Goal: Task Accomplishment & Management: Manage account settings

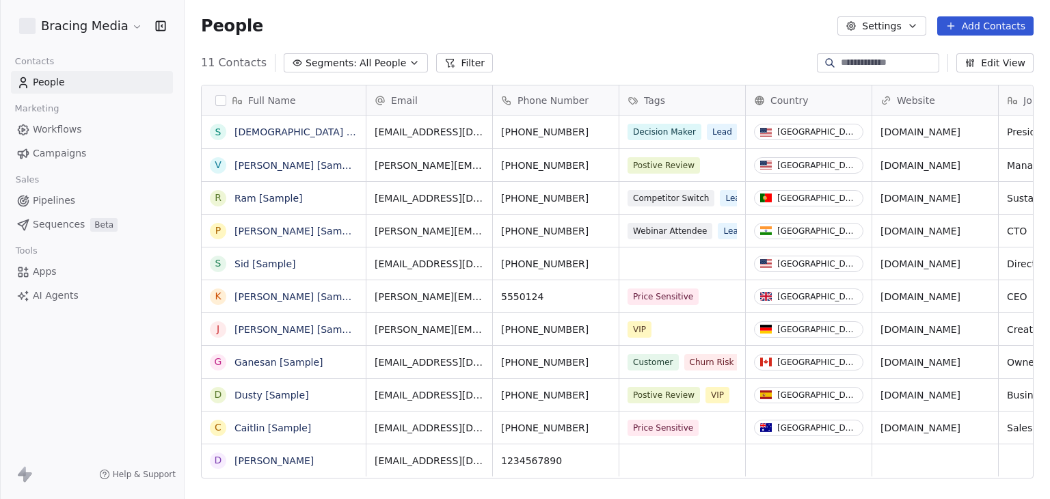
scroll to position [428, 854]
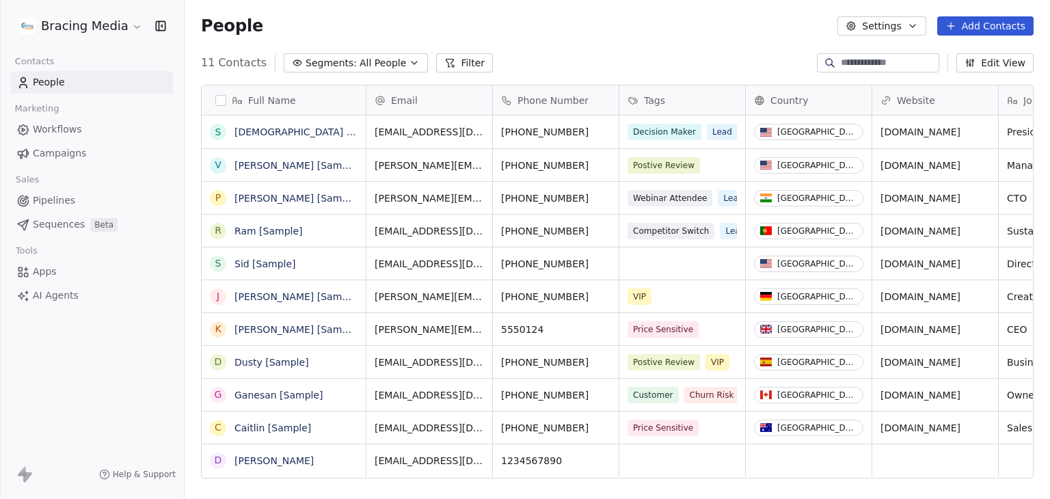
click at [94, 24] on html "Bracing Media Contacts People Marketing Workflows Campaigns Sales Pipelines Seq…" at bounding box center [525, 249] width 1050 height 499
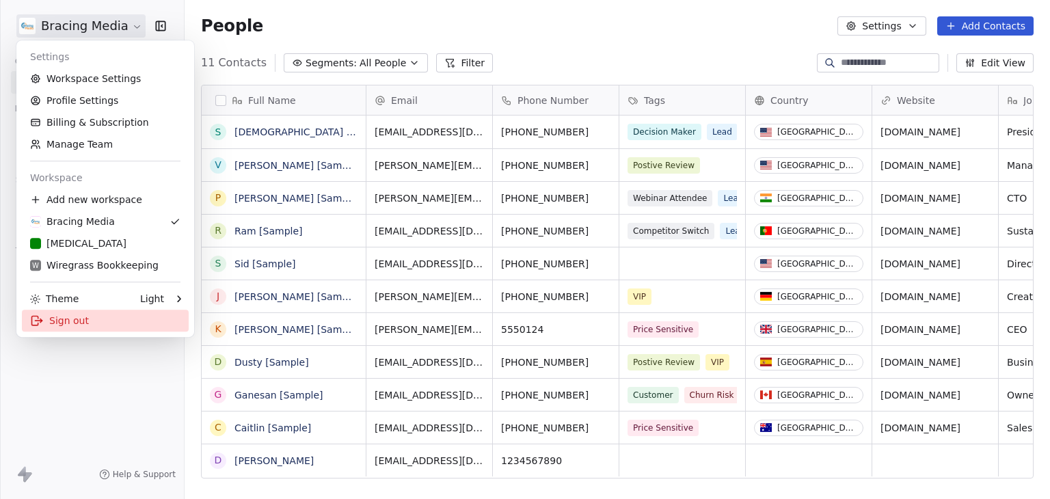
click at [65, 315] on div "Sign out" at bounding box center [105, 321] width 167 height 22
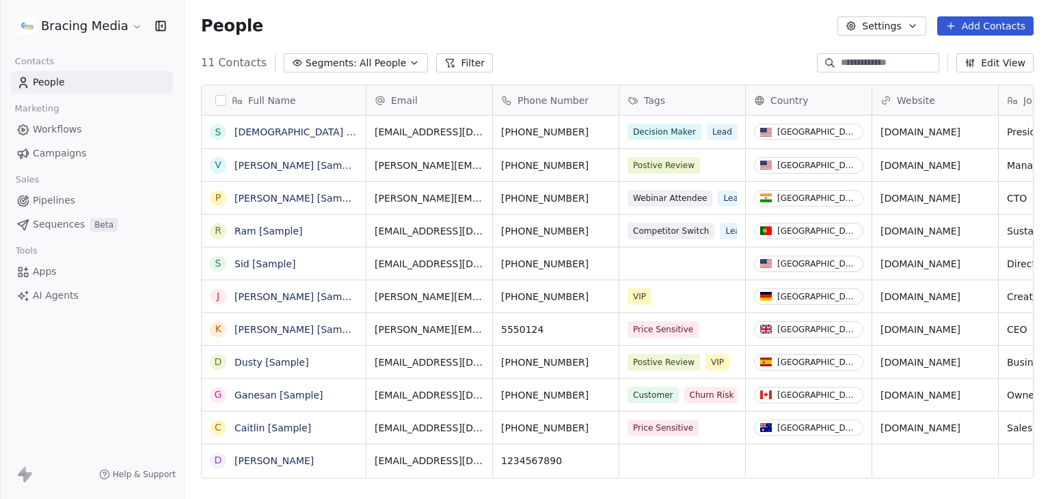
scroll to position [11, 11]
click at [59, 18] on html "Bracing Media Contacts People Marketing Workflows Campaigns Sales Pipelines Seq…" at bounding box center [525, 249] width 1050 height 499
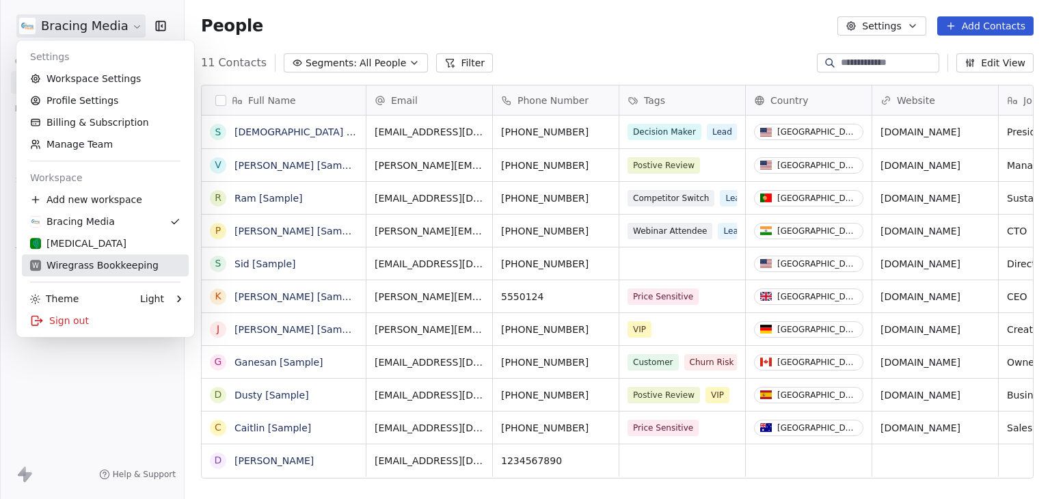
click at [100, 260] on div "W Wiregrass Bookkeeping" at bounding box center [94, 265] width 128 height 14
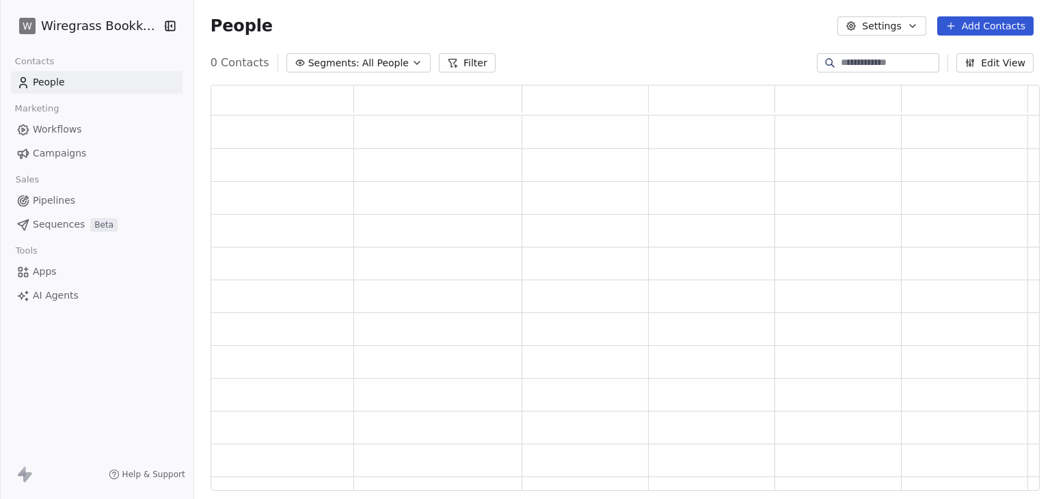
scroll to position [395, 818]
click at [70, 129] on span "Workflows" at bounding box center [57, 129] width 49 height 14
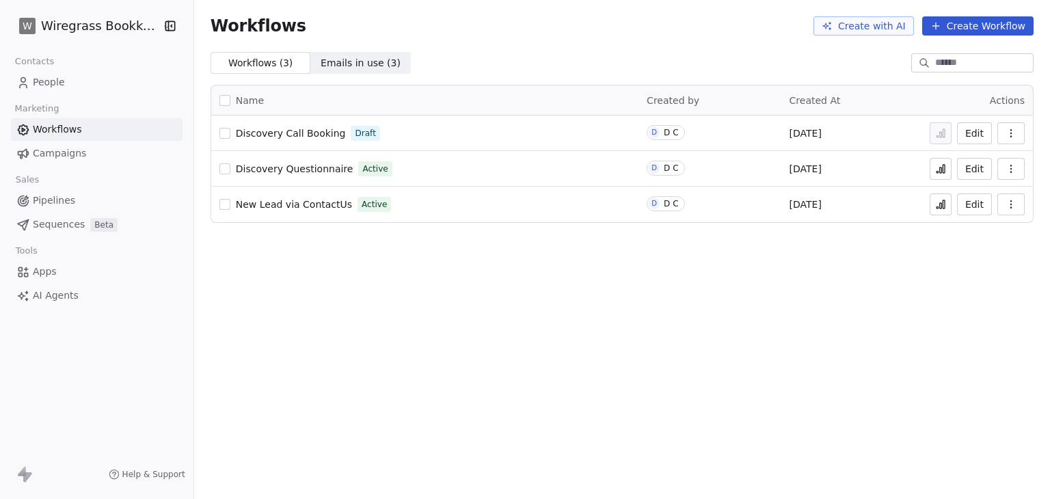
click at [941, 171] on icon at bounding box center [940, 168] width 11 height 11
click at [294, 166] on span "Discovery Questionnaire" at bounding box center [295, 168] width 118 height 11
click at [92, 23] on html "W Wiregrass Bookkeeping Contacts People Marketing Workflows Campaigns Sales Pip…" at bounding box center [525, 249] width 1050 height 499
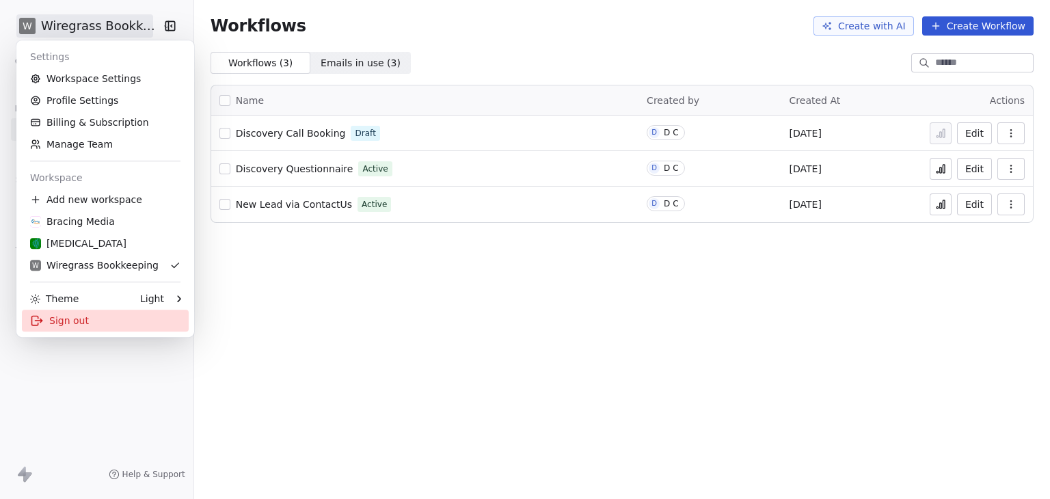
click at [84, 321] on div "Sign out" at bounding box center [105, 321] width 167 height 22
